Goal: Find specific page/section: Find specific page/section

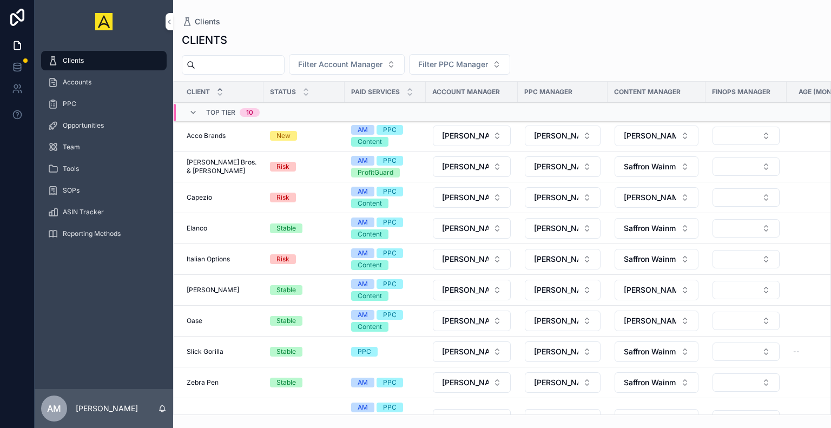
click at [92, 88] on div "Accounts" at bounding box center [104, 82] width 113 height 17
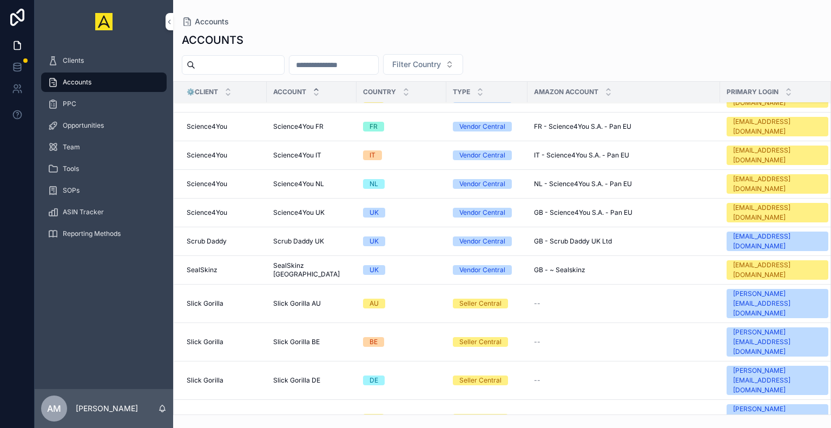
scroll to position [4081, 0]
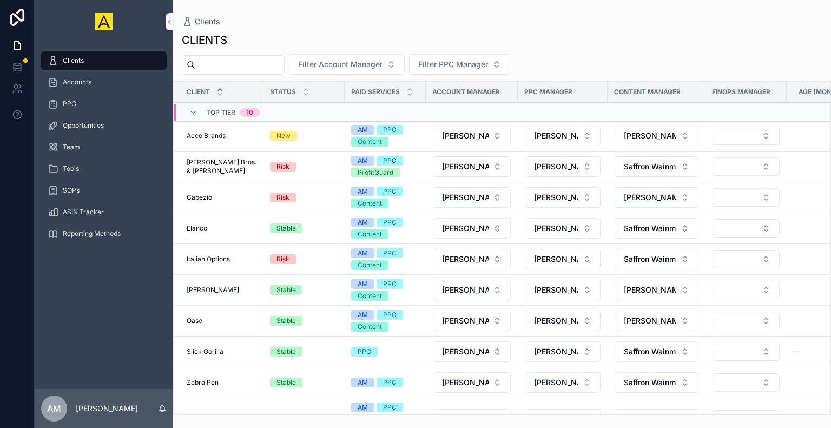
click at [94, 78] on div "Accounts" at bounding box center [104, 82] width 113 height 17
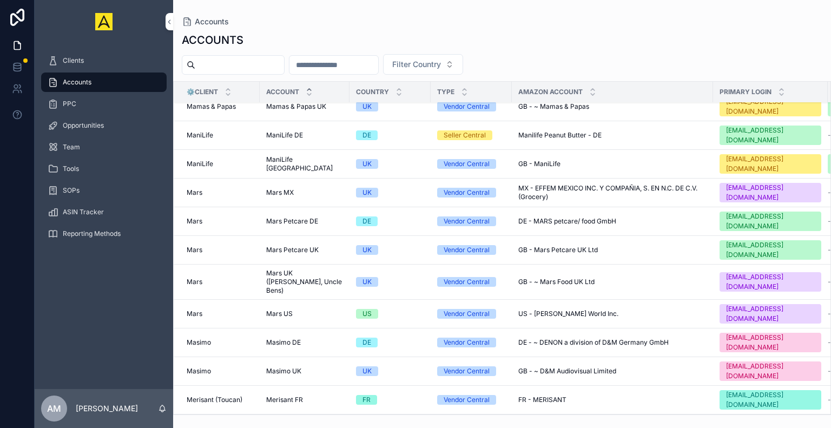
scroll to position [2938, 0]
